Goal: Find specific page/section

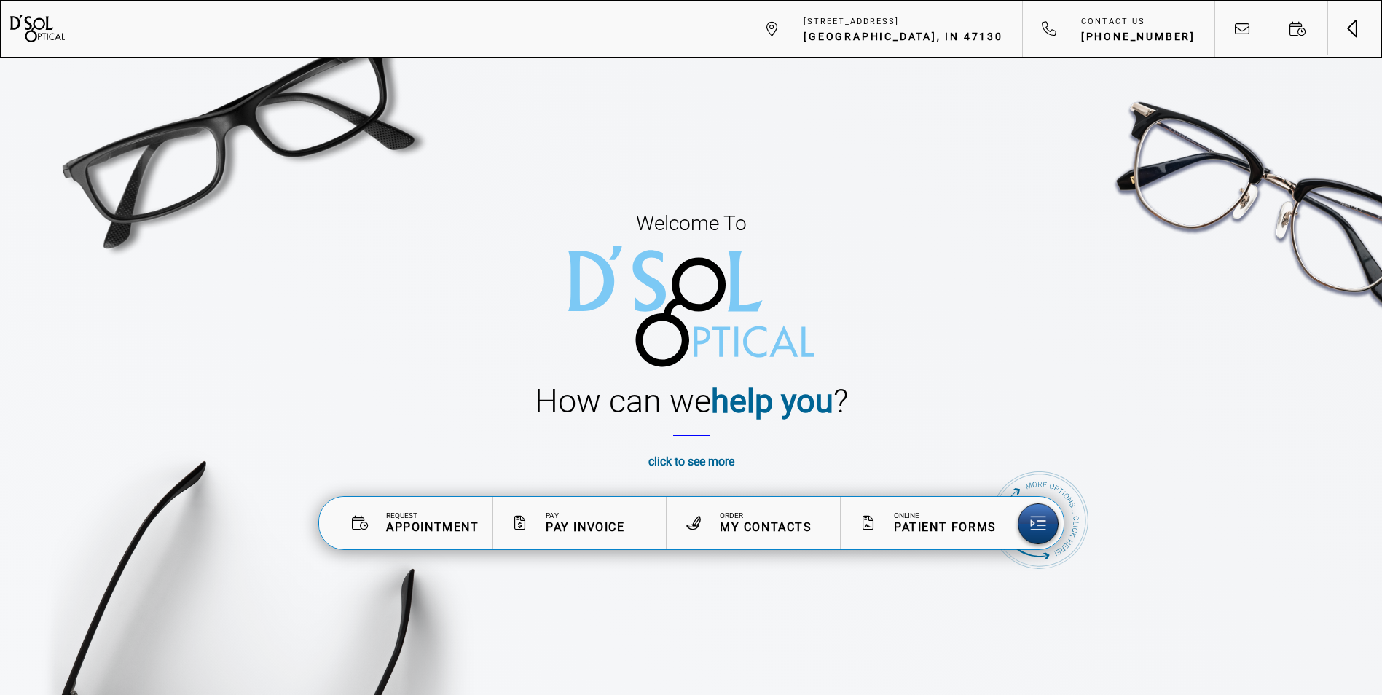
click at [1358, 34] on button "Toggle navigation" at bounding box center [1353, 28] width 55 height 55
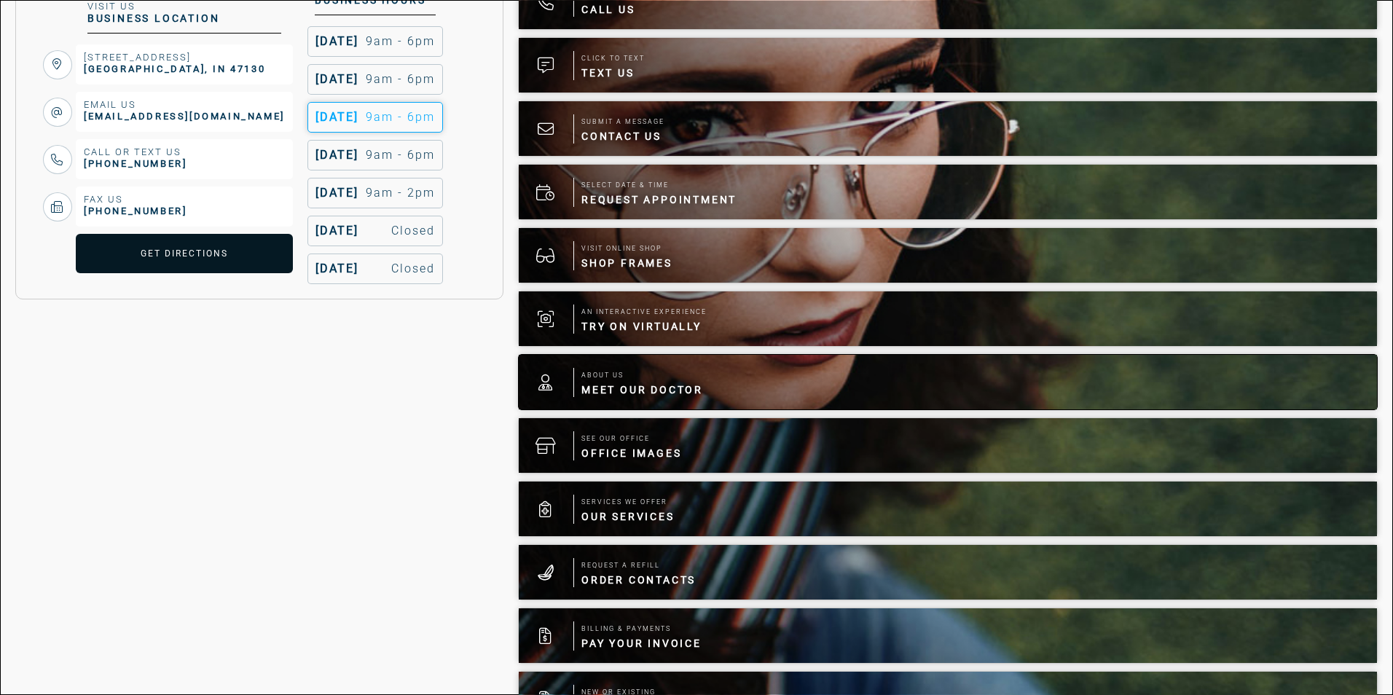
scroll to position [437, 0]
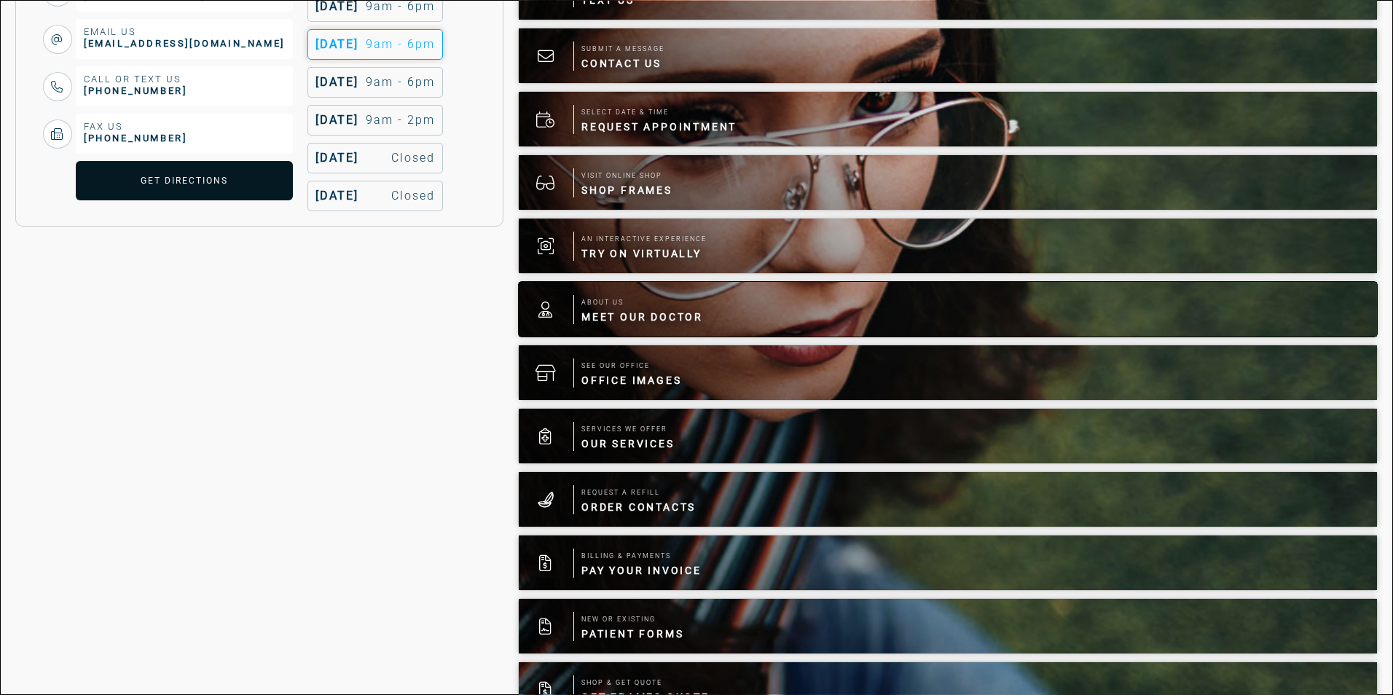
click at [658, 323] on span "Meet Our Doctor" at bounding box center [642, 317] width 122 height 15
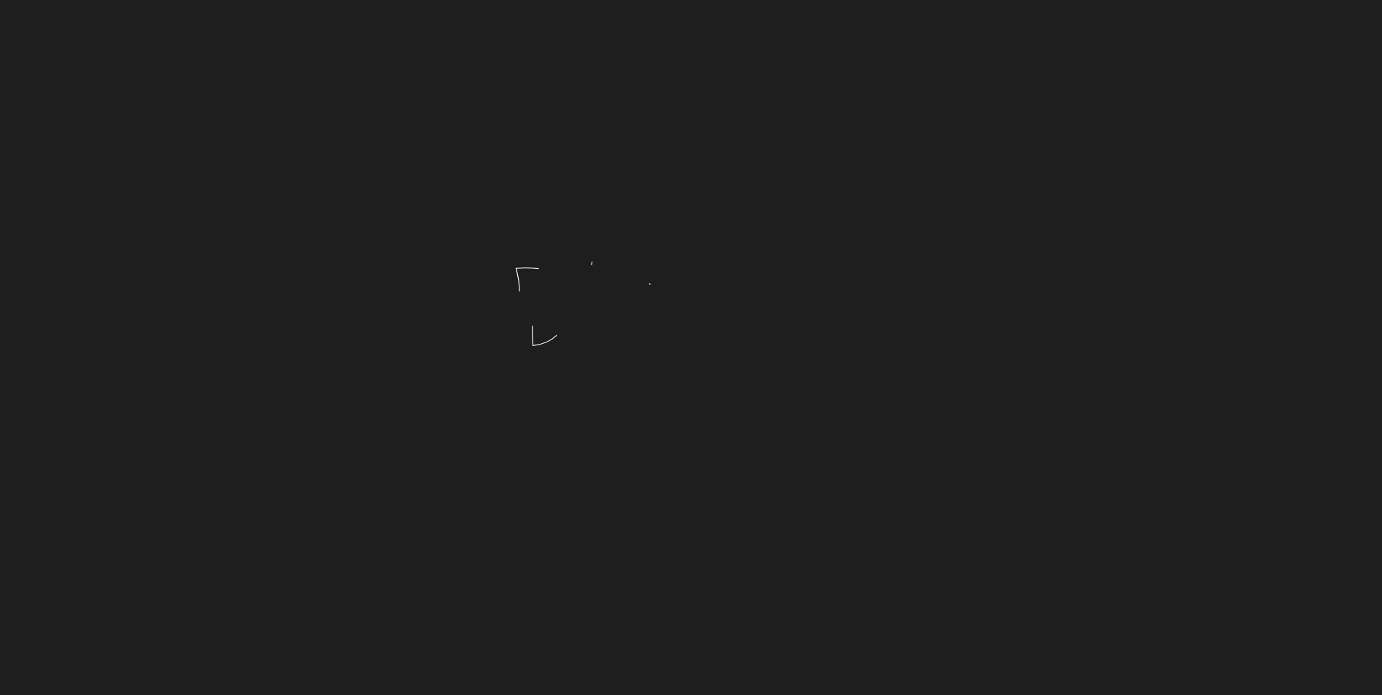
scroll to position [404, 0]
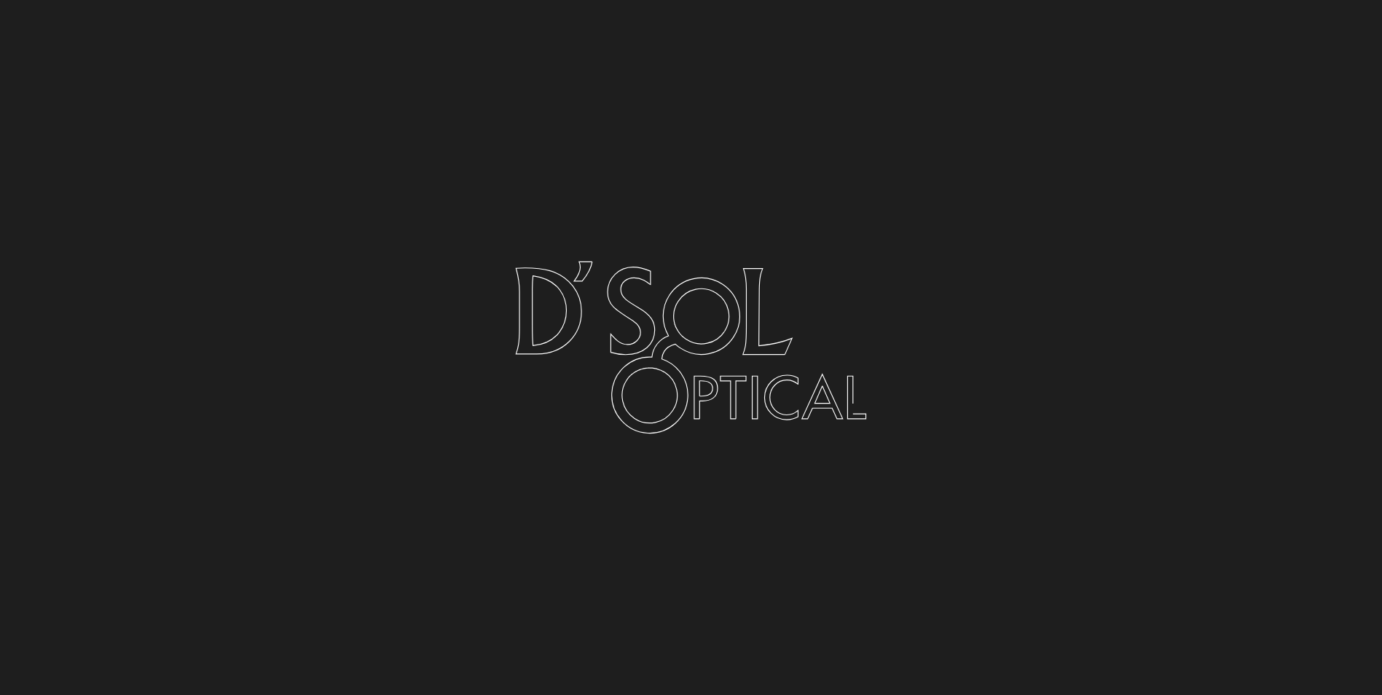
drag, startPoint x: 1265, startPoint y: 120, endPoint x: 1245, endPoint y: 139, distance: 27.3
click at [1245, 139] on div at bounding box center [691, 347] width 1382 height 695
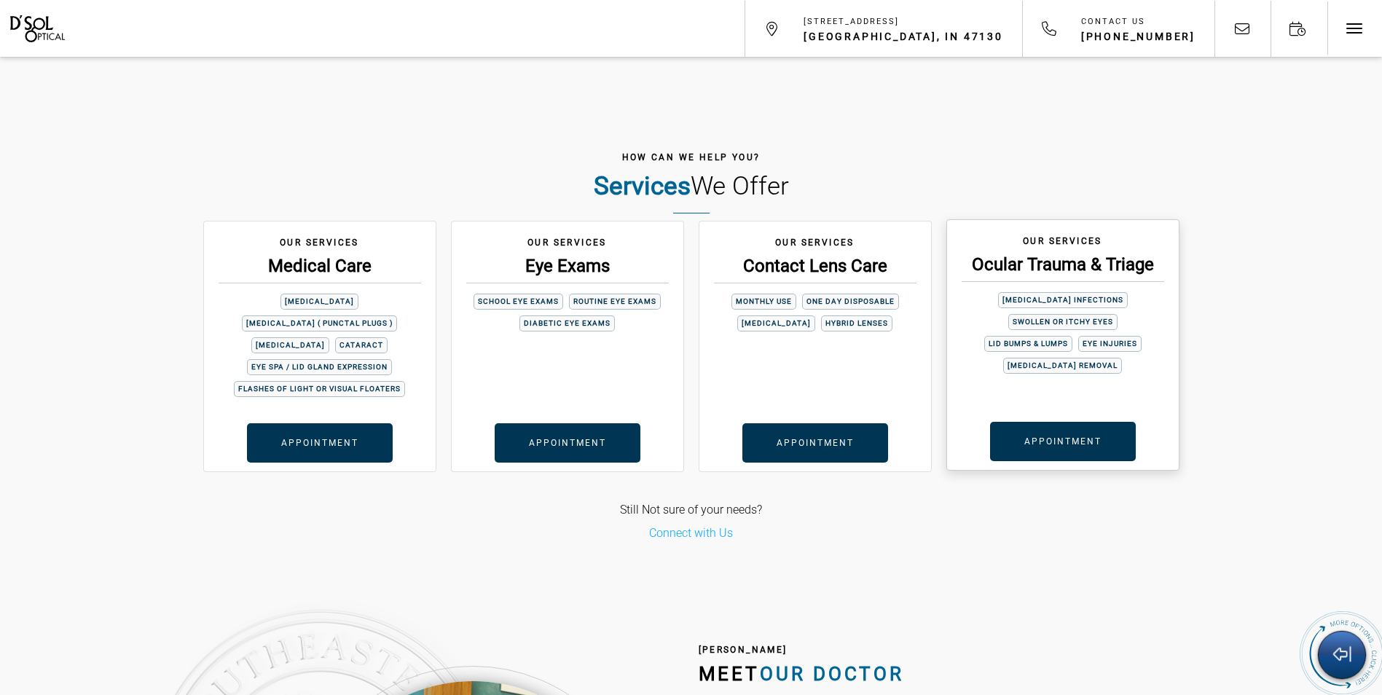
scroll to position [3867, 0]
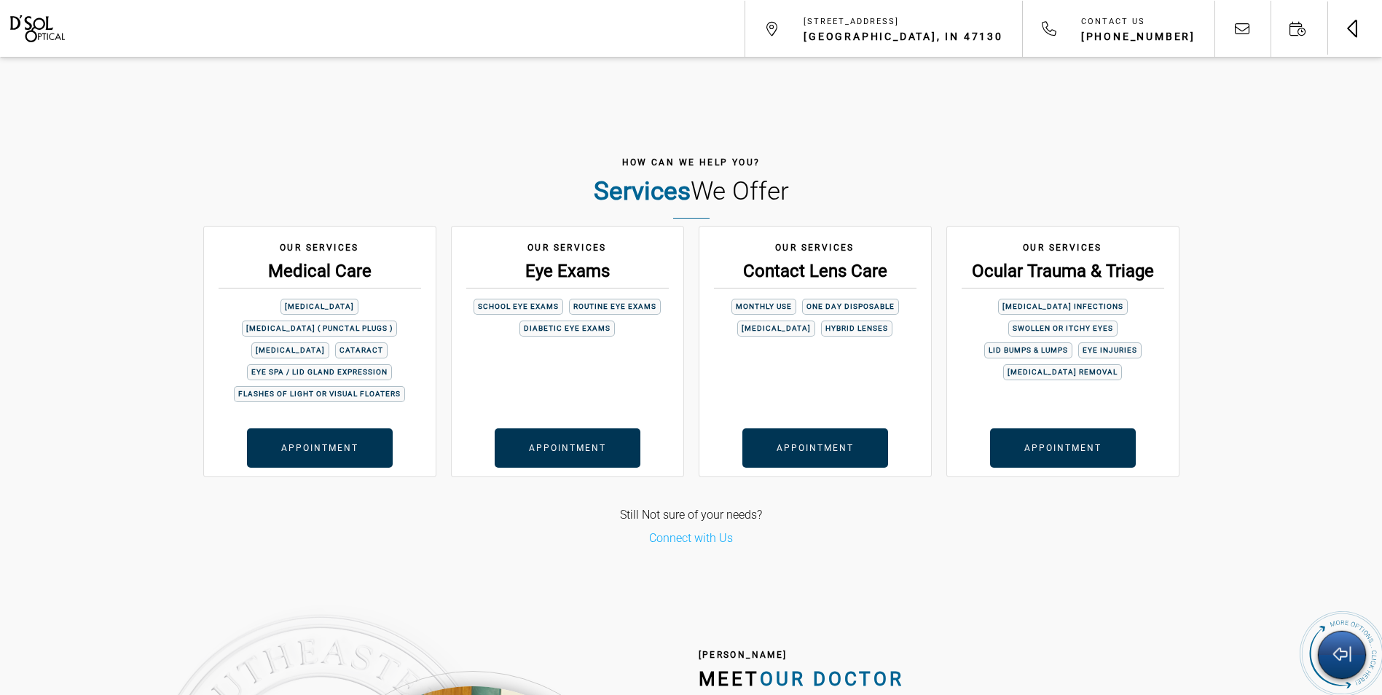
click at [1363, 18] on button "Toggle navigation" at bounding box center [1353, 28] width 55 height 55
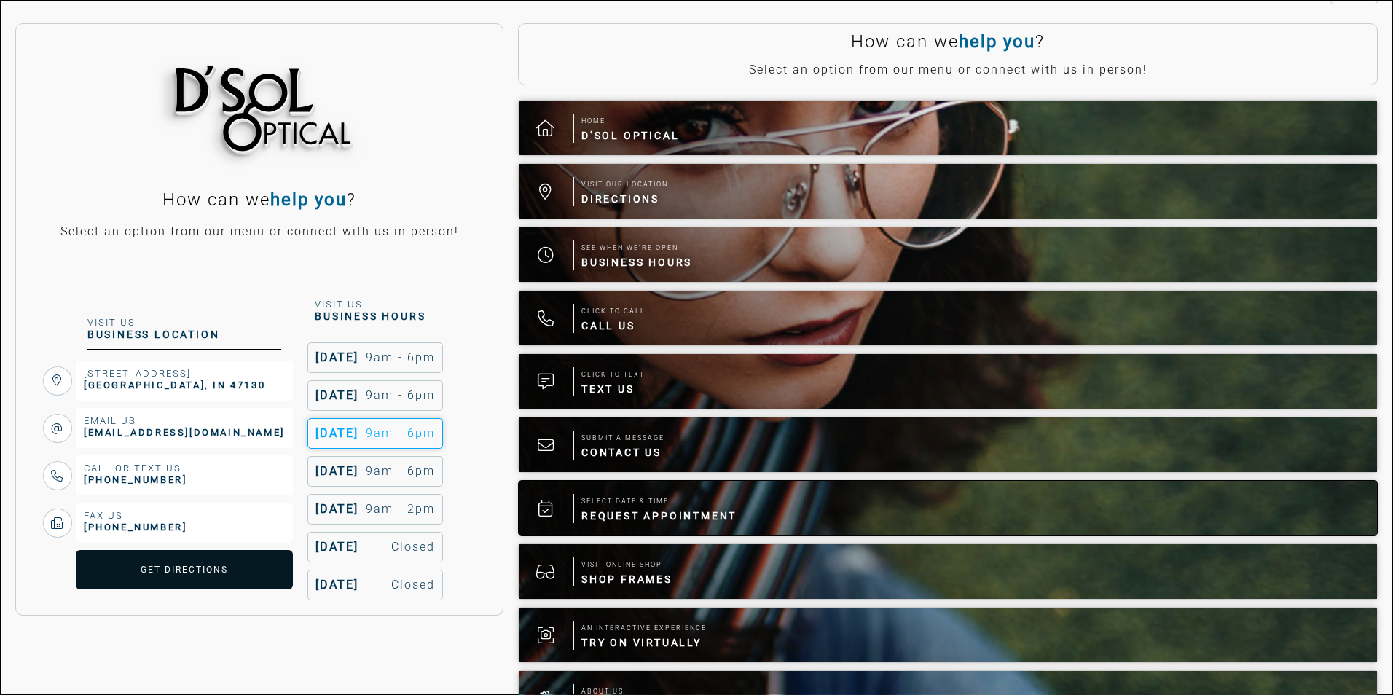
scroll to position [27, 0]
